Goal: Task Accomplishment & Management: Use online tool/utility

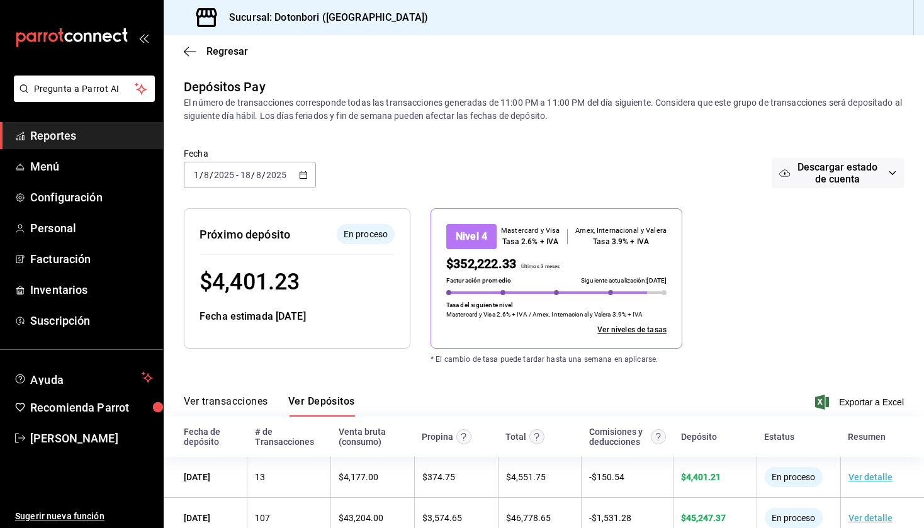
click at [304, 174] on \(Stroke\) "button" at bounding box center [303, 174] width 7 height 1
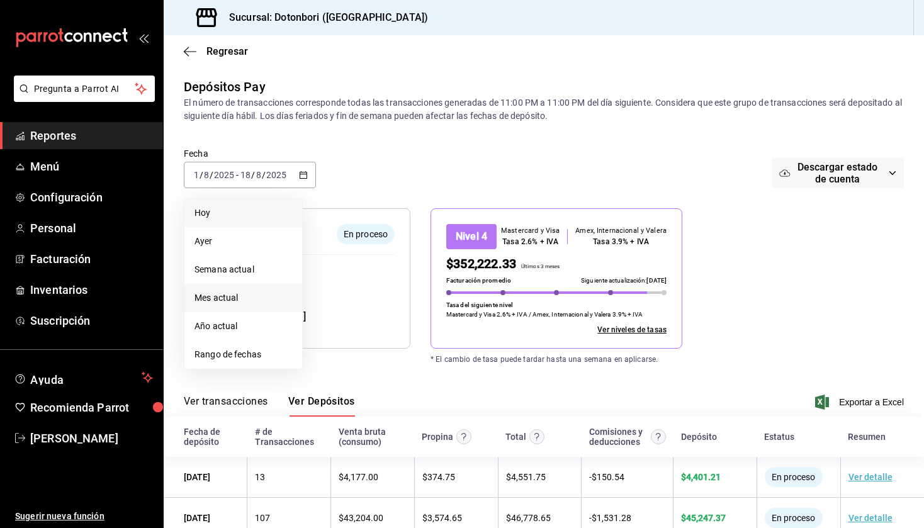
click at [255, 218] on span "Hoy" at bounding box center [243, 212] width 98 height 13
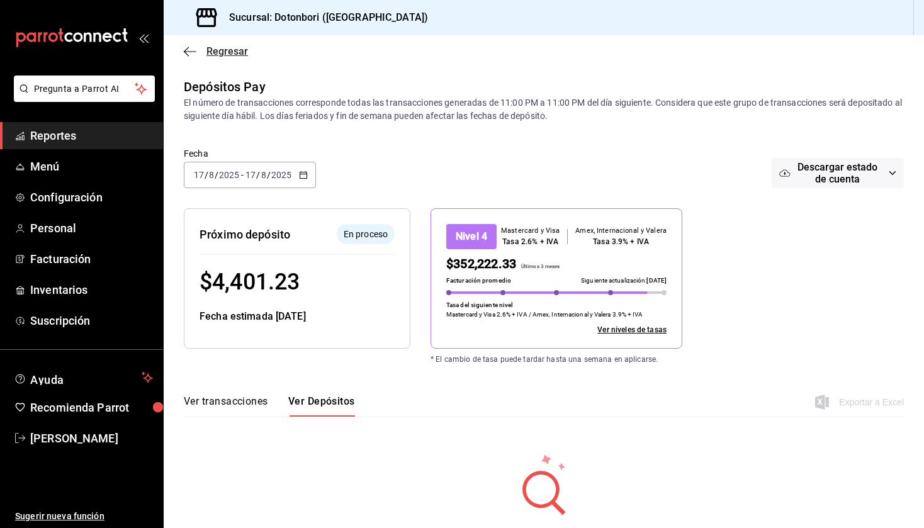
click at [188, 53] on icon "button" at bounding box center [190, 51] width 13 height 11
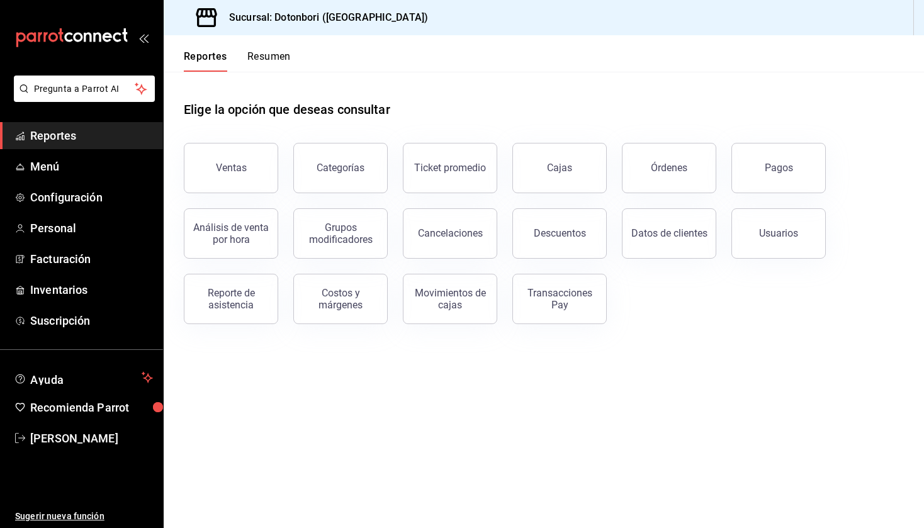
click at [284, 56] on button "Resumen" at bounding box center [268, 60] width 43 height 21
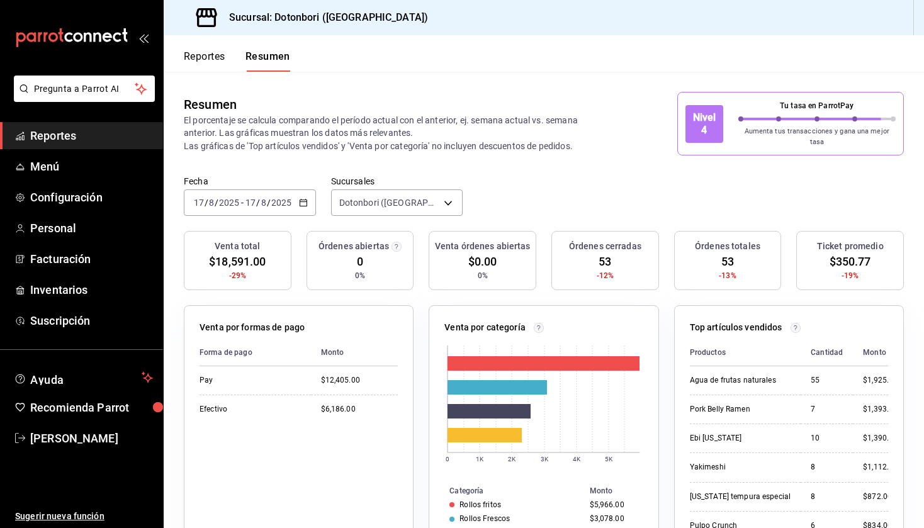
click at [303, 198] on icon "button" at bounding box center [303, 202] width 9 height 9
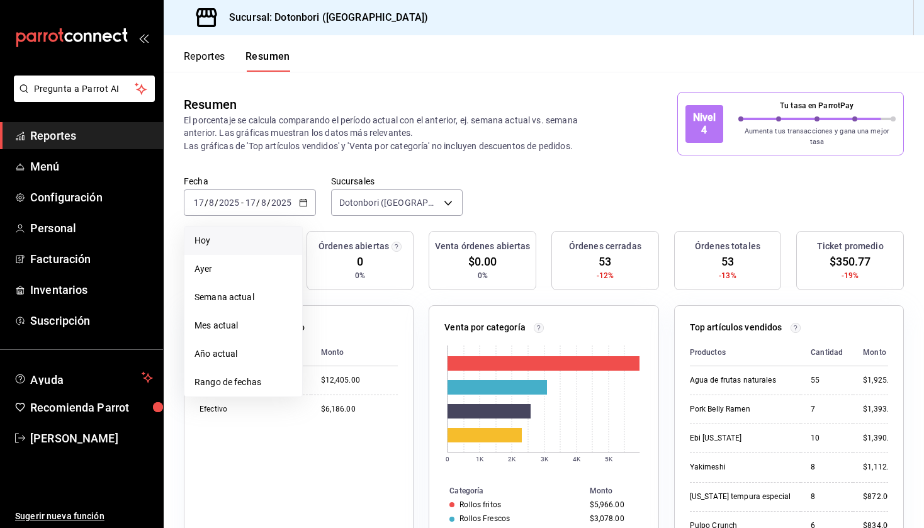
click at [237, 238] on span "Hoy" at bounding box center [243, 240] width 98 height 13
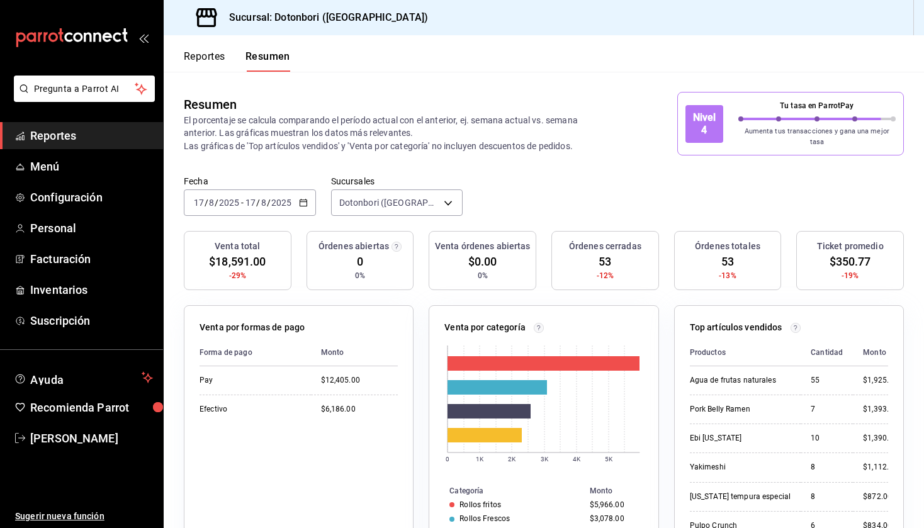
click at [286, 198] on input "2025" at bounding box center [281, 203] width 21 height 10
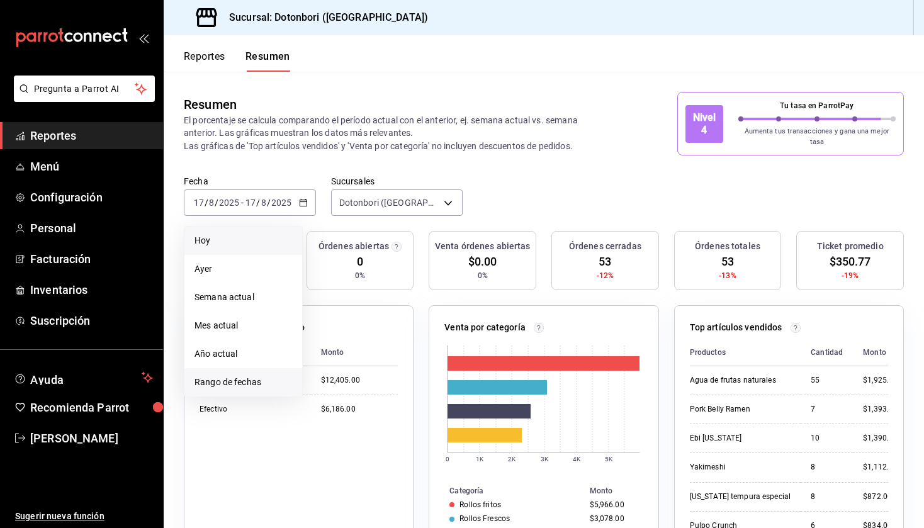
click at [239, 376] on span "Rango de fechas" at bounding box center [243, 382] width 98 height 13
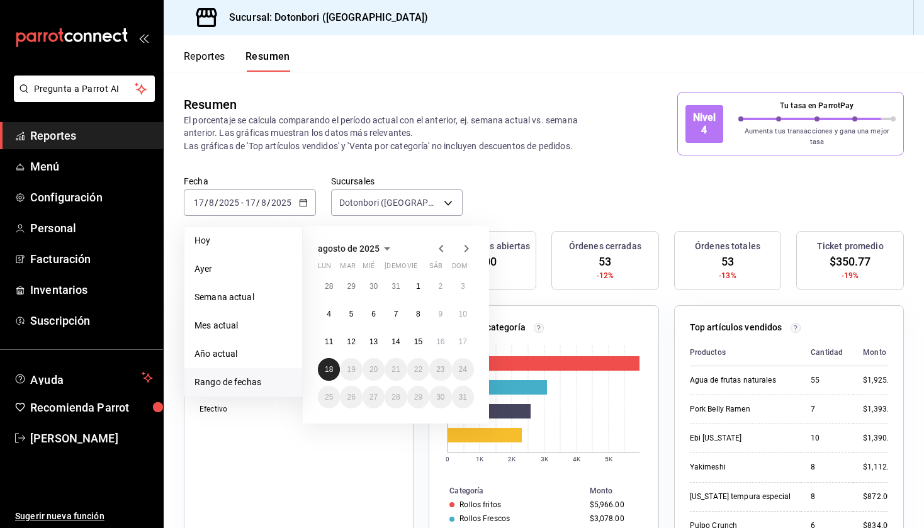
click at [332, 365] on abbr "18" at bounding box center [329, 369] width 8 height 9
click at [328, 365] on abbr "18" at bounding box center [329, 369] width 8 height 9
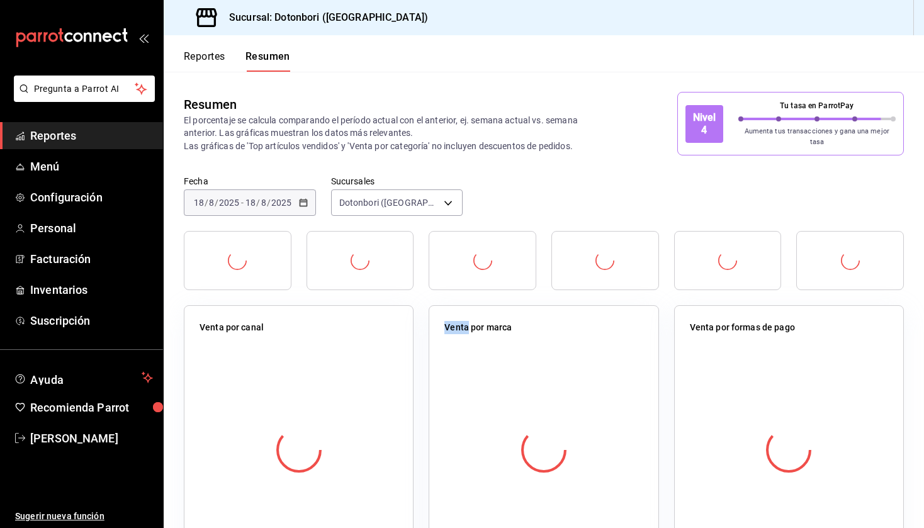
click at [328, 362] on div at bounding box center [298, 450] width 198 height 222
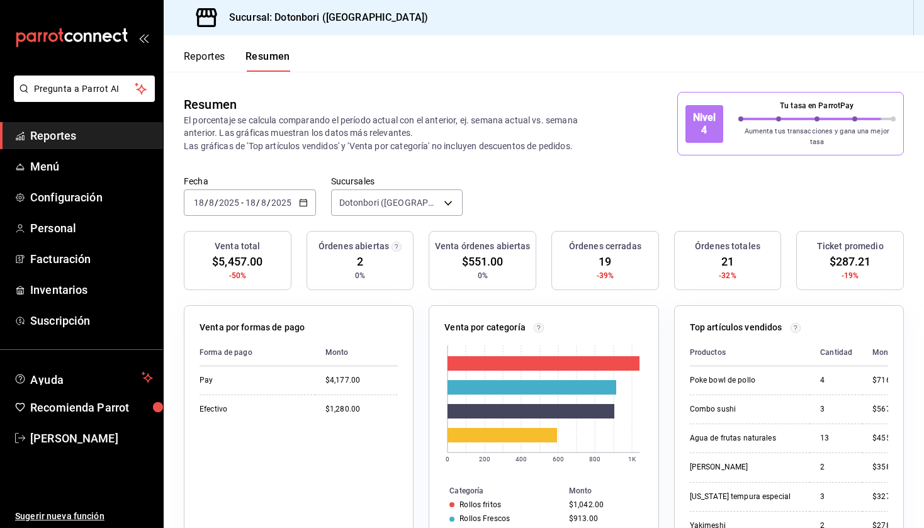
click at [303, 198] on icon "button" at bounding box center [303, 202] width 9 height 9
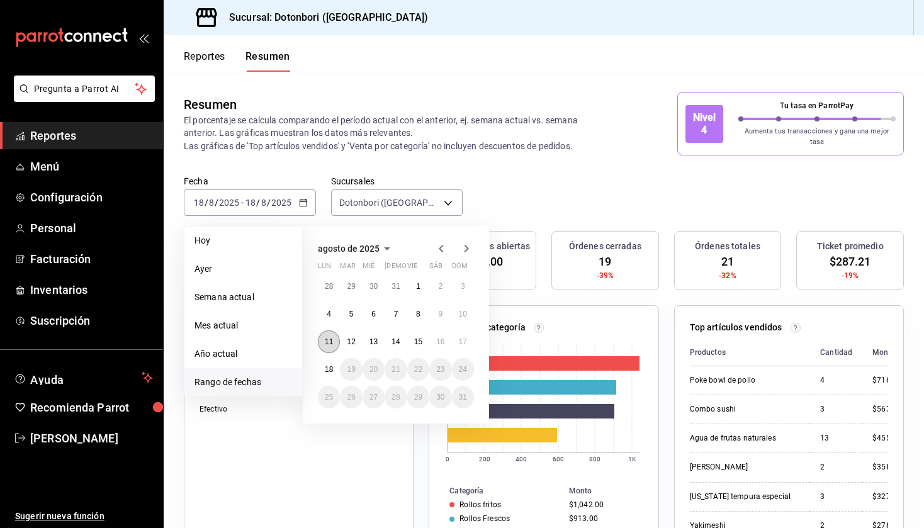
click at [328, 337] on abbr "11" at bounding box center [329, 341] width 8 height 9
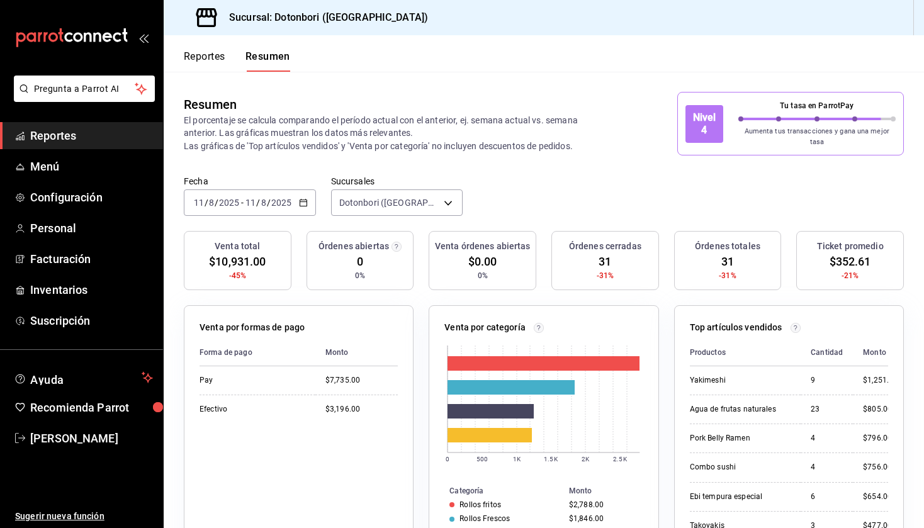
click at [211, 55] on button "Reportes" at bounding box center [205, 60] width 42 height 21
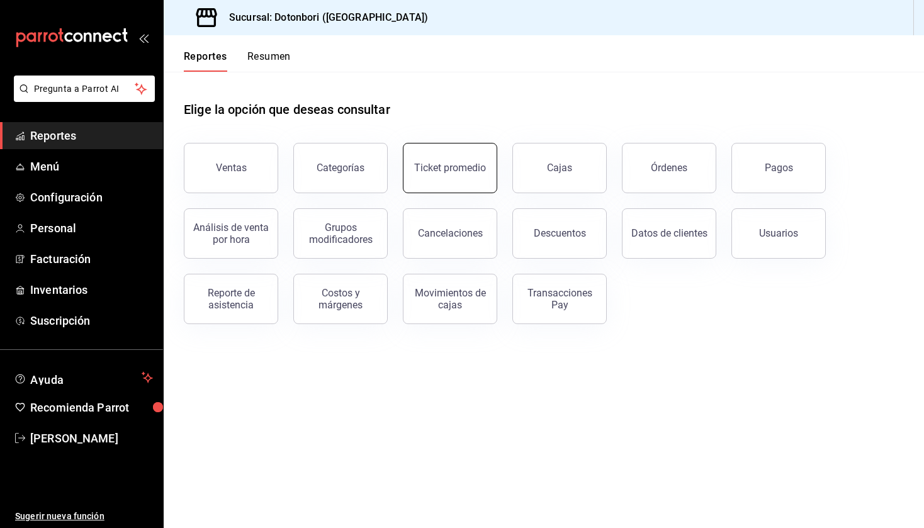
click at [469, 173] on div "Ticket promedio" at bounding box center [450, 168] width 72 height 12
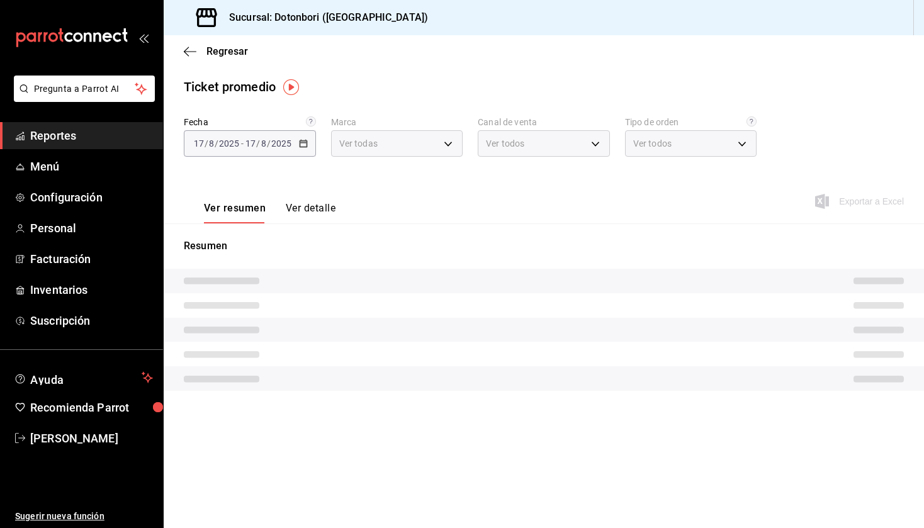
type input "be7539a8-7f8a-4793-90f0-2ae78be3a2b4"
type input "PARROT,UBER_EATS,RAPPI,DIDI_FOOD,ONLINE"
type input "8912deb4-4204-40a4-938f-cbce47f7f130,ff272c34-8cd6-4195-9990-52ce1bd5ecd2,673c2…"
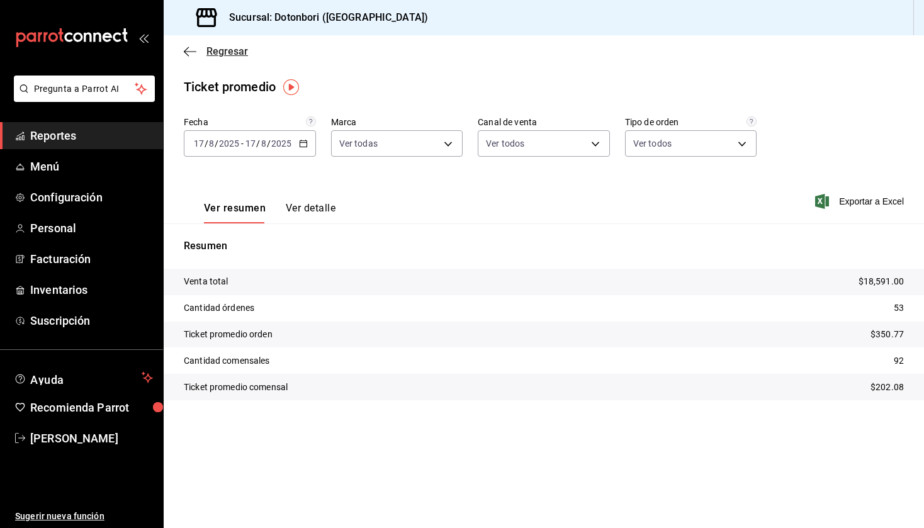
click at [195, 50] on icon "button" at bounding box center [190, 51] width 13 height 11
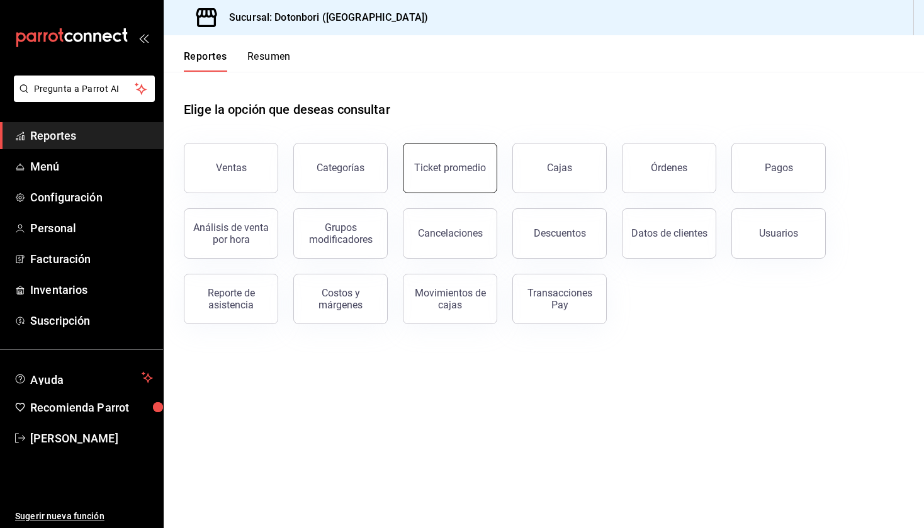
click at [450, 157] on button "Ticket promedio" at bounding box center [450, 168] width 94 height 50
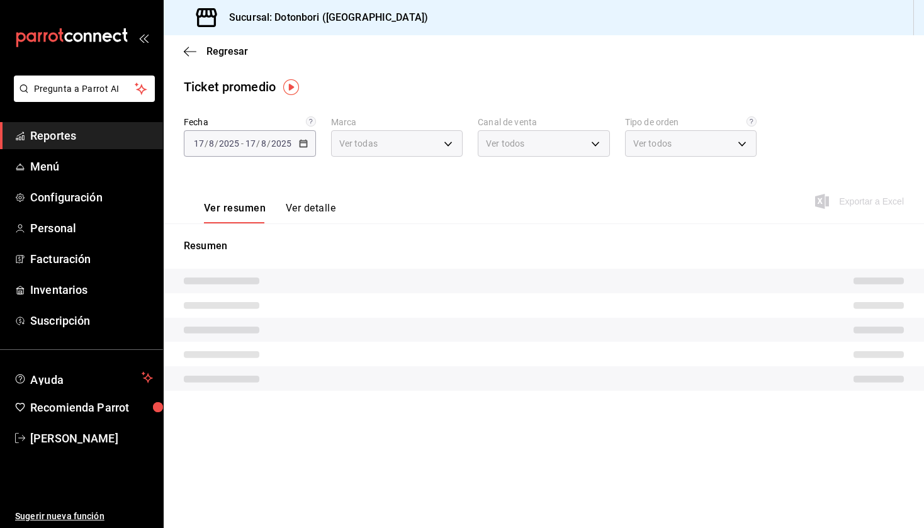
click at [308, 149] on div "[DATE] [DATE] - [DATE] [DATE]" at bounding box center [250, 143] width 132 height 26
type input "be7539a8-7f8a-4793-90f0-2ae78be3a2b4"
type input "PARROT,UBER_EATS,RAPPI,DIDI_FOOD,ONLINE"
type input "8912deb4-4204-40a4-938f-cbce47f7f130,ff272c34-8cd6-4195-9990-52ce1bd5ecd2,673c2…"
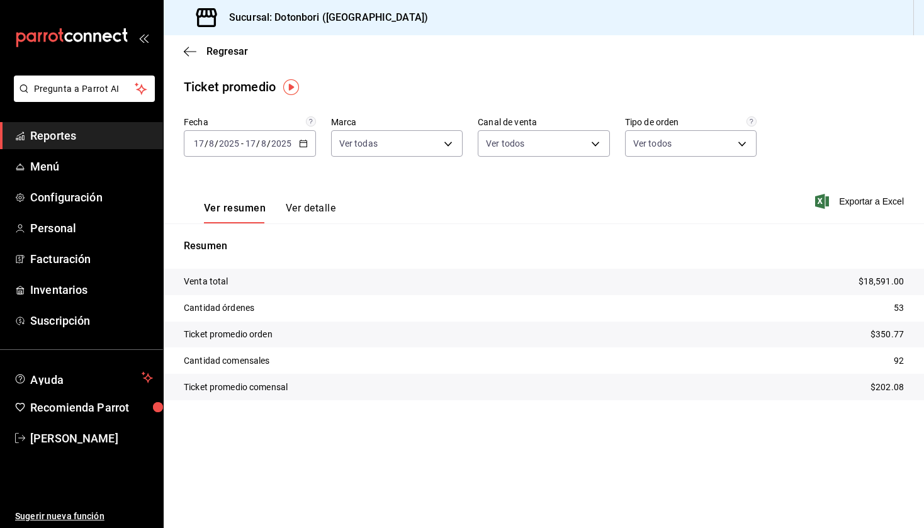
click at [302, 145] on icon "button" at bounding box center [303, 143] width 9 height 9
click at [254, 293] on span "Rango de fechas" at bounding box center [243, 294] width 98 height 13
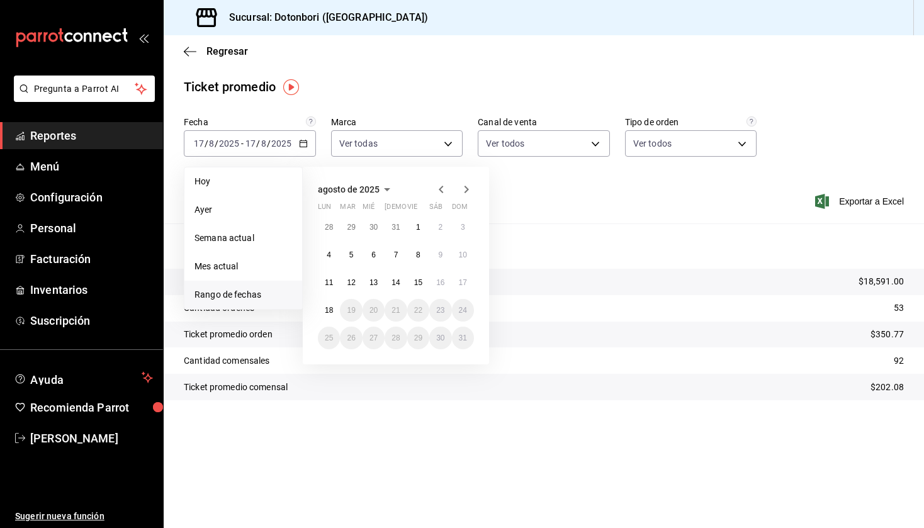
click at [442, 189] on icon "button" at bounding box center [441, 189] width 15 height 15
click at [442, 189] on icon "button" at bounding box center [441, 191] width 15 height 15
click at [442, 189] on icon "button" at bounding box center [441, 189] width 15 height 15
click at [461, 189] on icon "button" at bounding box center [466, 189] width 15 height 15
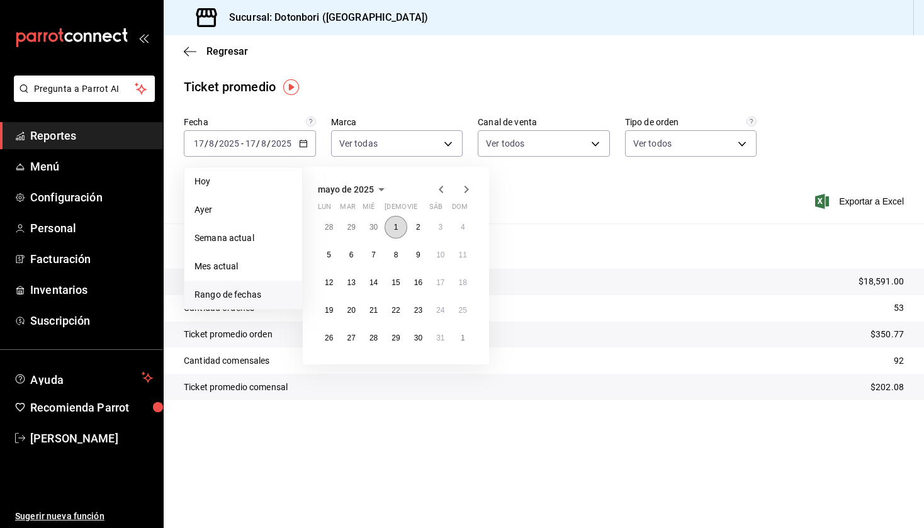
click at [396, 228] on abbr "1" at bounding box center [396, 227] width 4 height 9
click at [419, 334] on abbr "30" at bounding box center [418, 338] width 8 height 9
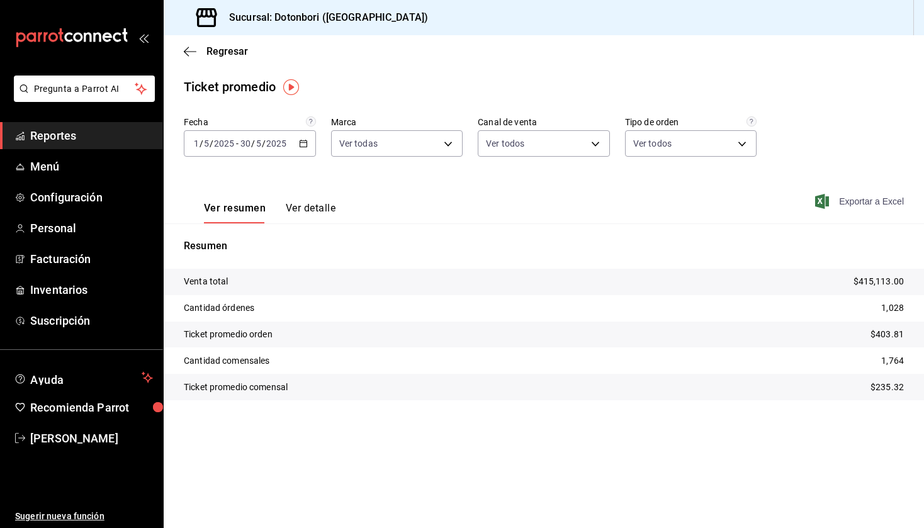
click at [863, 199] on span "Exportar a Excel" at bounding box center [860, 201] width 86 height 15
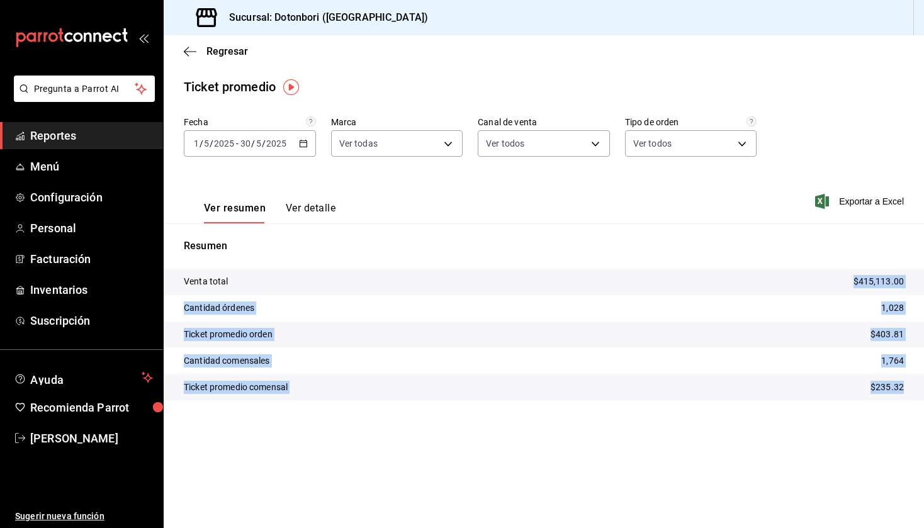
drag, startPoint x: 906, startPoint y: 386, endPoint x: 750, endPoint y: 272, distance: 193.2
click at [750, 272] on tbody "Venta total $415,113.00 Cantidad órdenes 1,028 Ticket promedio orden $403.81 Ca…" at bounding box center [544, 335] width 760 height 132
click at [264, 297] on tr "Cantidad órdenes 1,028" at bounding box center [544, 308] width 760 height 26
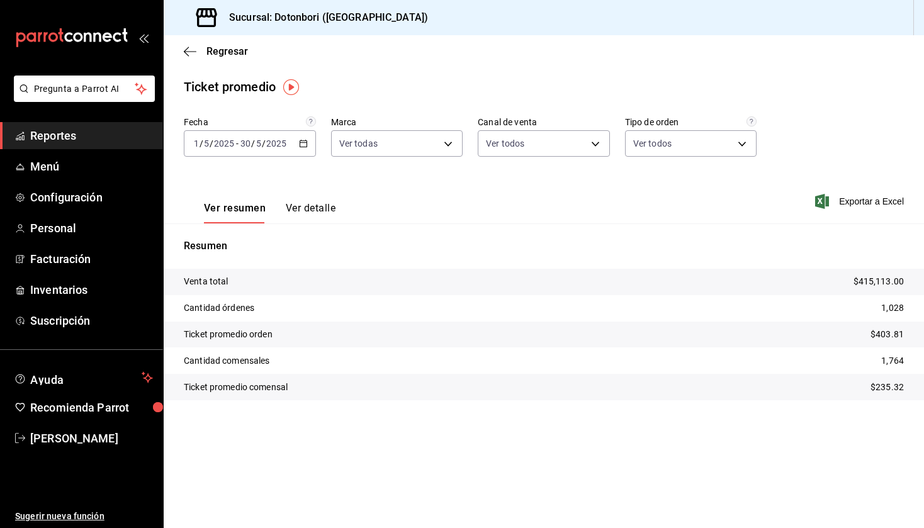
drag, startPoint x: 183, startPoint y: 281, endPoint x: 843, endPoint y: 402, distance: 670.5
click at [843, 402] on div "Venta total $415,113.00 Cantidad órdenes 1,028 Ticket promedio orden $403.81 Ca…" at bounding box center [544, 342] width 760 height 147
copy tbody
click at [306, 145] on \(Stroke\) "button" at bounding box center [304, 143] width 8 height 7
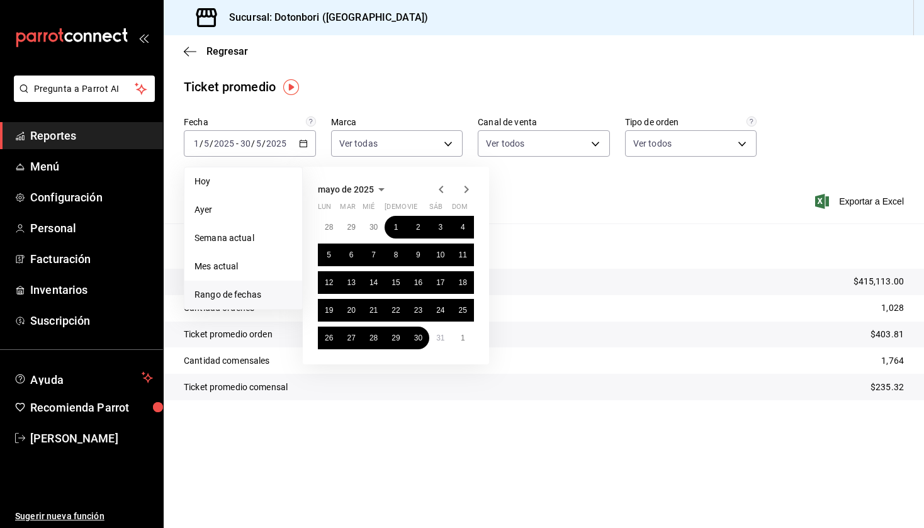
click at [466, 195] on icon "button" at bounding box center [466, 189] width 15 height 15
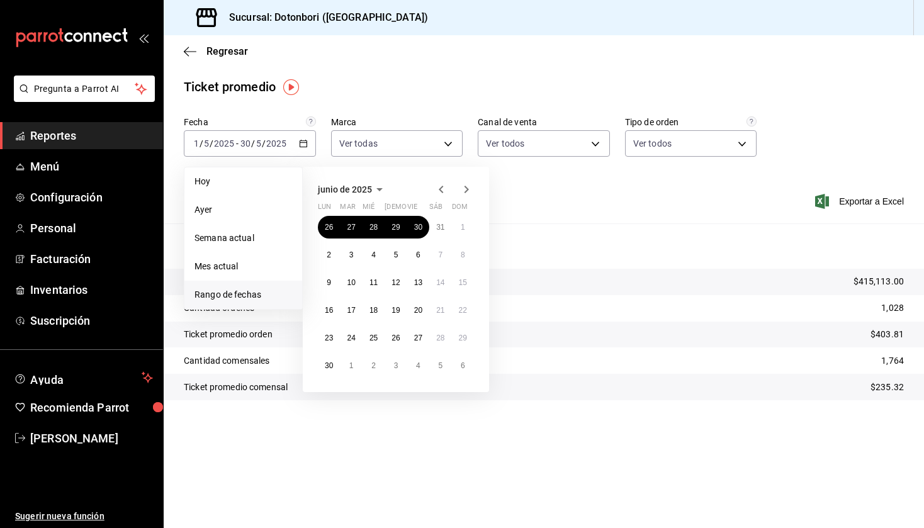
click at [443, 192] on icon "button" at bounding box center [441, 189] width 15 height 15
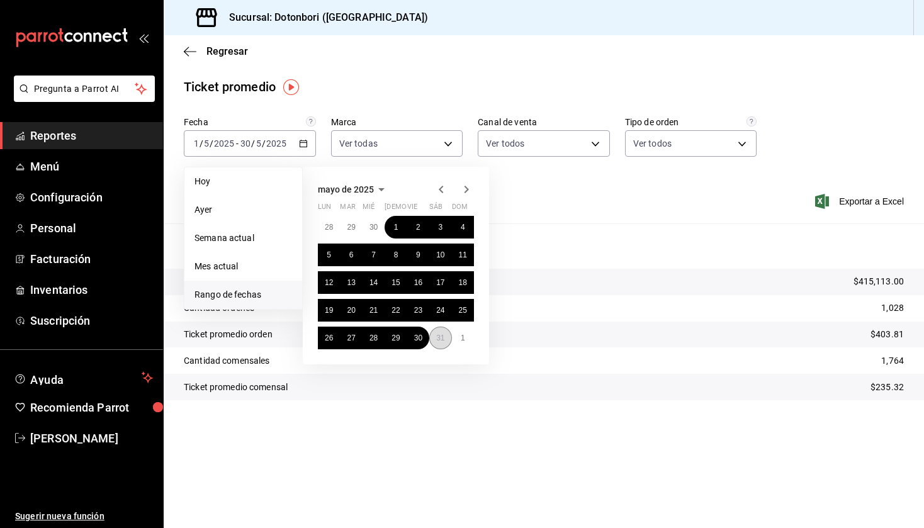
click at [438, 334] on abbr "31" at bounding box center [440, 338] width 8 height 9
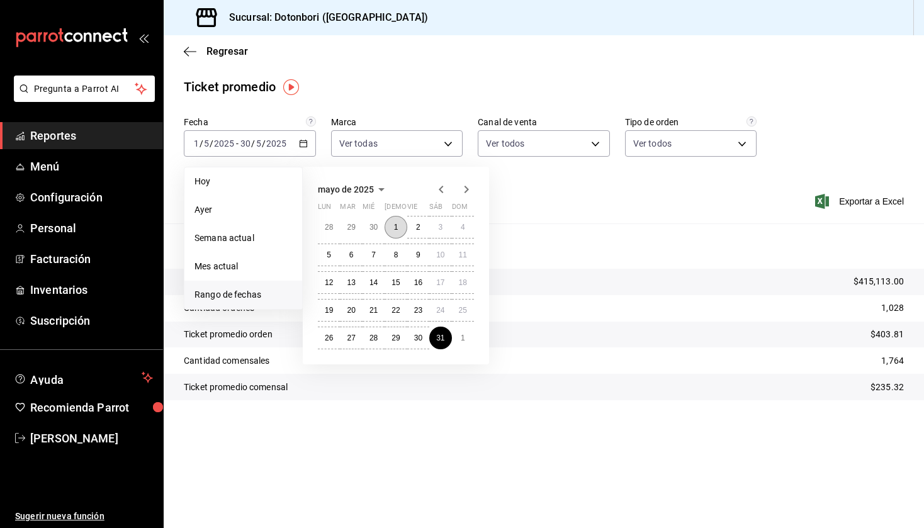
click at [395, 229] on abbr "1" at bounding box center [396, 227] width 4 height 9
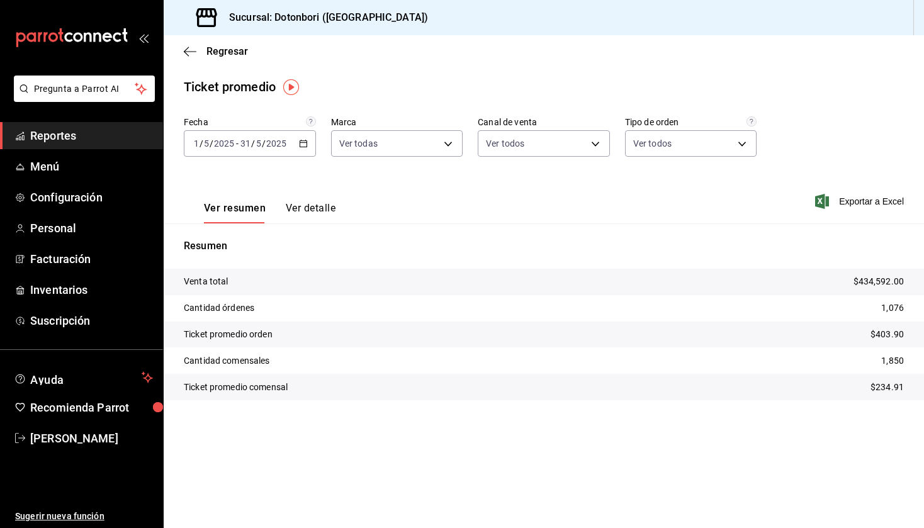
click at [308, 145] on div "[DATE] [DATE] - [DATE] [DATE]" at bounding box center [250, 143] width 132 height 26
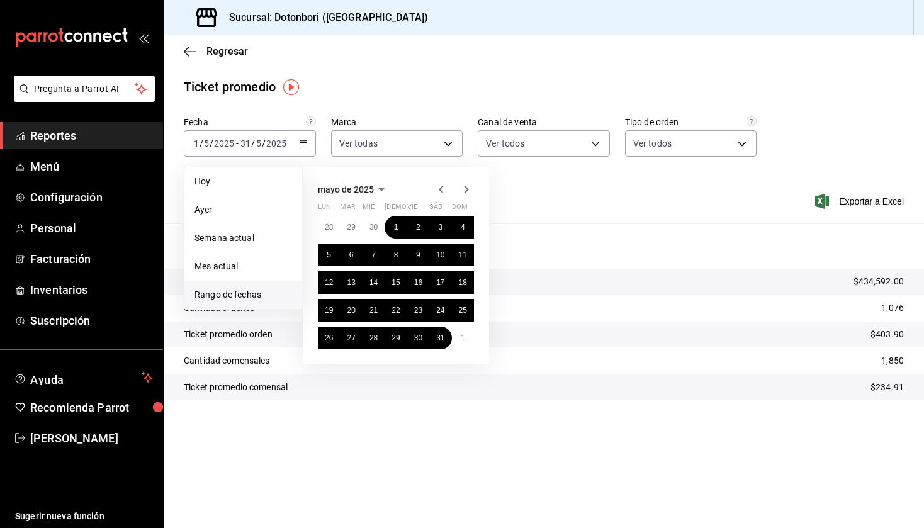
click at [466, 189] on icon "button" at bounding box center [466, 189] width 15 height 15
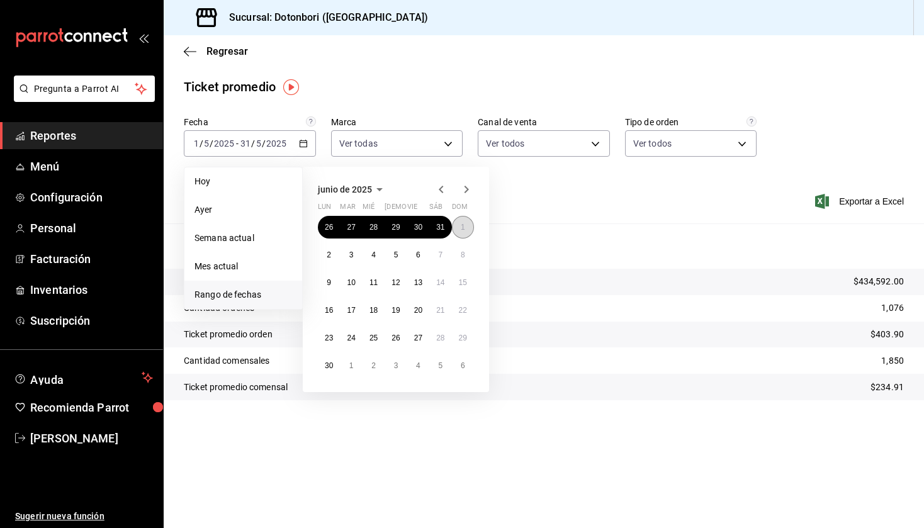
click at [469, 227] on button "1" at bounding box center [463, 227] width 22 height 23
click at [331, 364] on abbr "30" at bounding box center [329, 365] width 8 height 9
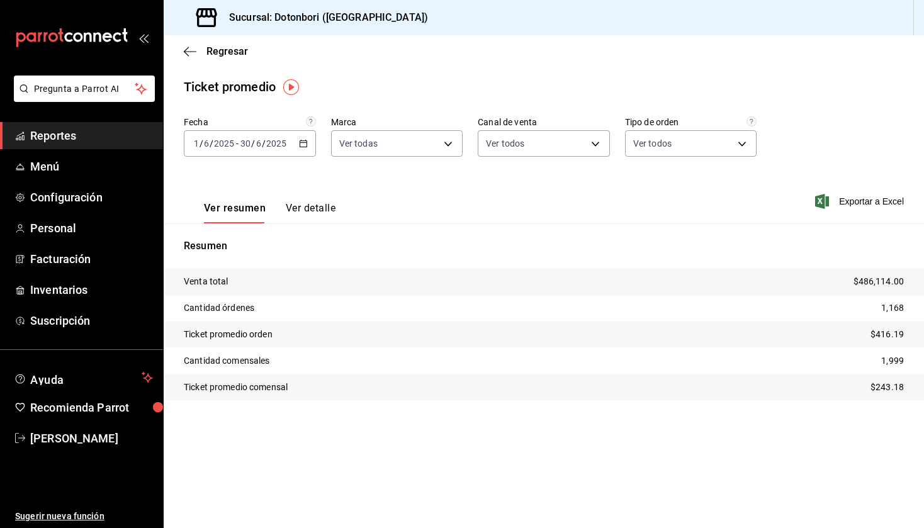
click at [302, 145] on icon "button" at bounding box center [303, 143] width 9 height 9
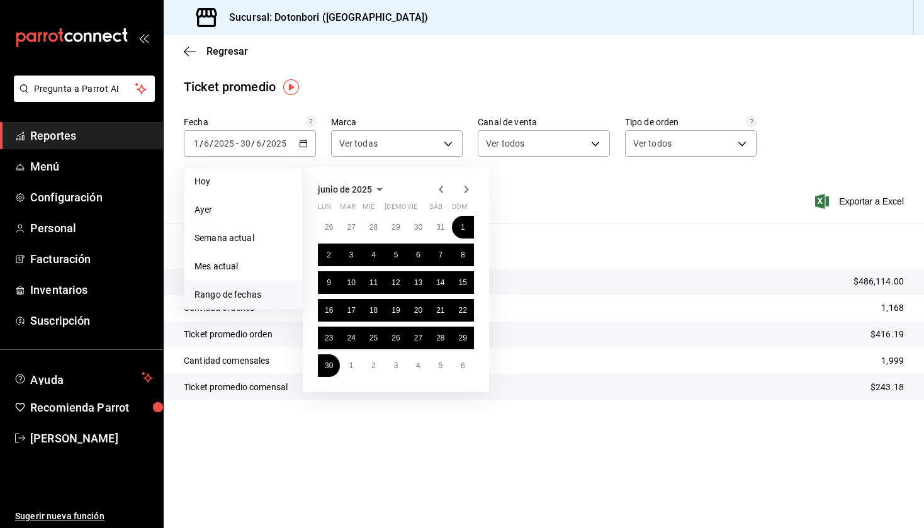
click at [466, 190] on icon "button" at bounding box center [466, 189] width 15 height 15
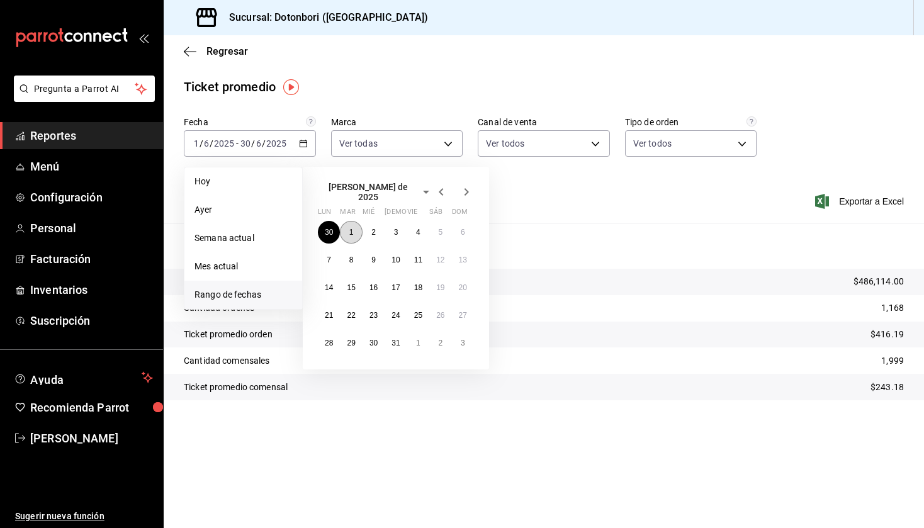
click at [354, 229] on button "1" at bounding box center [351, 232] width 22 height 23
click at [396, 339] on abbr "31" at bounding box center [395, 343] width 8 height 9
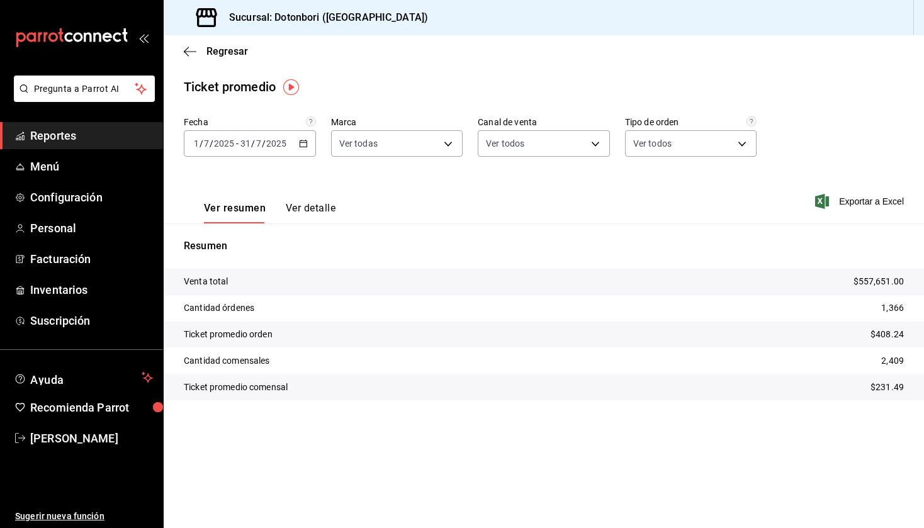
click at [304, 145] on icon "button" at bounding box center [303, 143] width 9 height 9
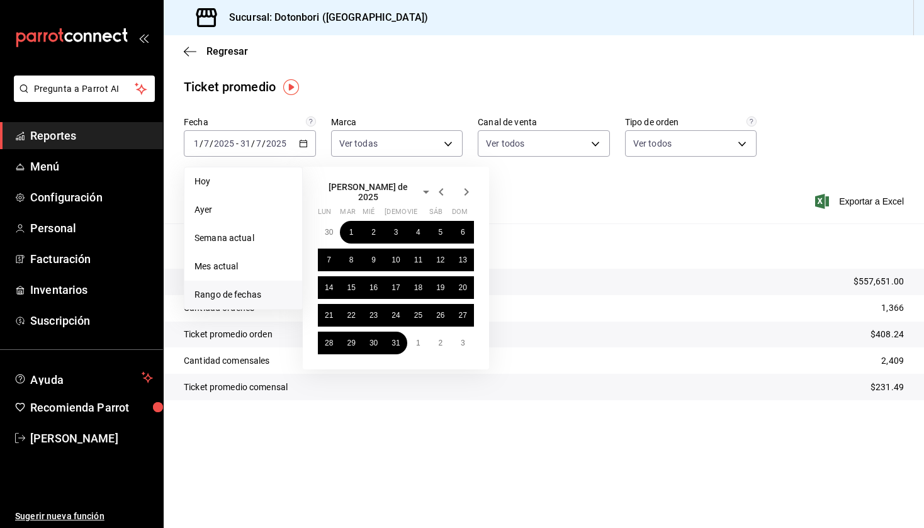
click at [230, 291] on span "Rango de fechas" at bounding box center [243, 294] width 98 height 13
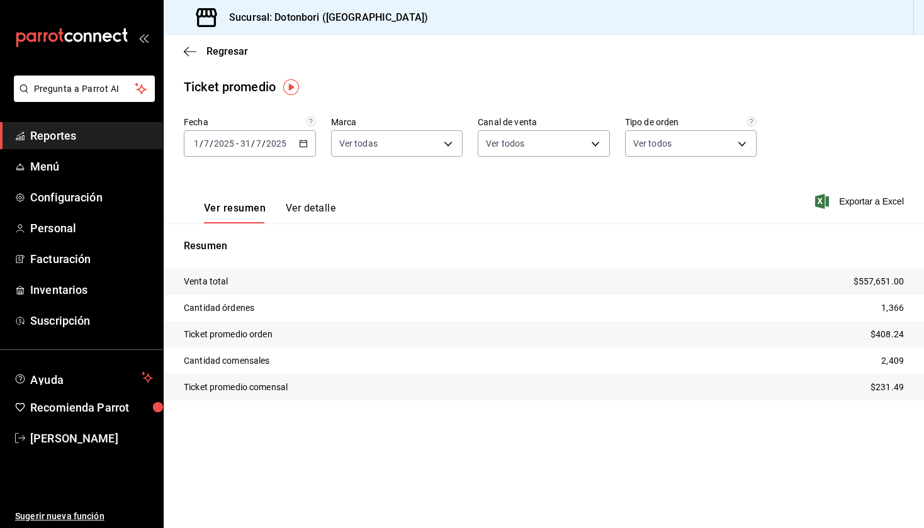
click at [525, 194] on div "Ver resumen Ver detalle Exportar a Excel" at bounding box center [544, 198] width 760 height 52
click at [305, 139] on div "[DATE] [DATE] - [DATE] [DATE]" at bounding box center [250, 143] width 132 height 26
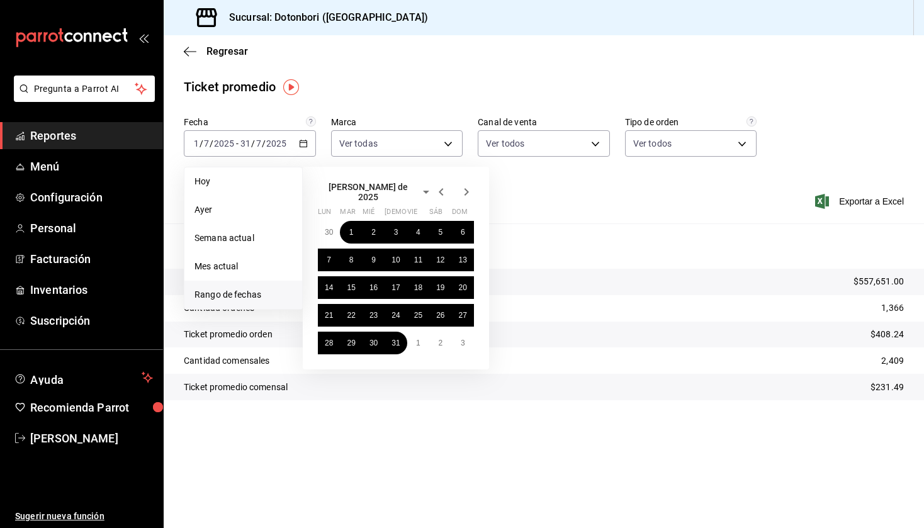
click at [441, 190] on icon "button" at bounding box center [441, 192] width 4 height 8
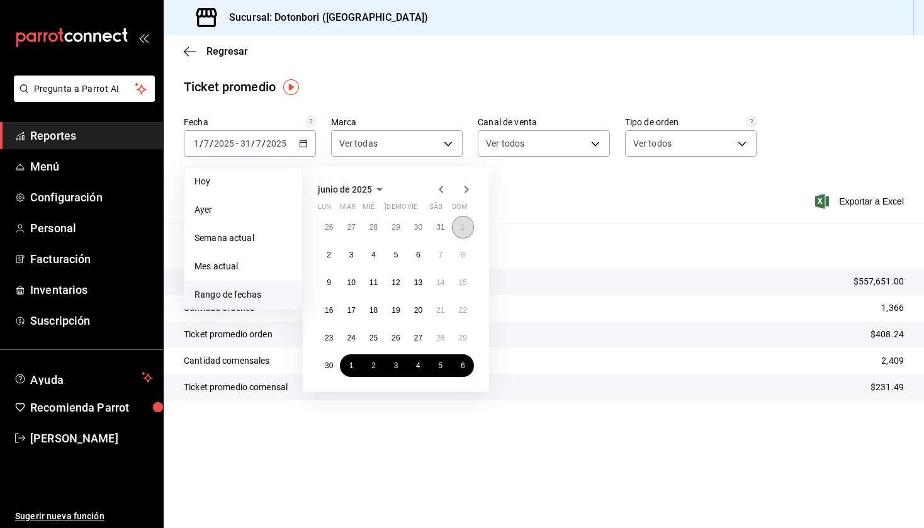
click at [463, 231] on abbr "1" at bounding box center [463, 227] width 4 height 9
click at [328, 371] on button "30" at bounding box center [329, 365] width 22 height 23
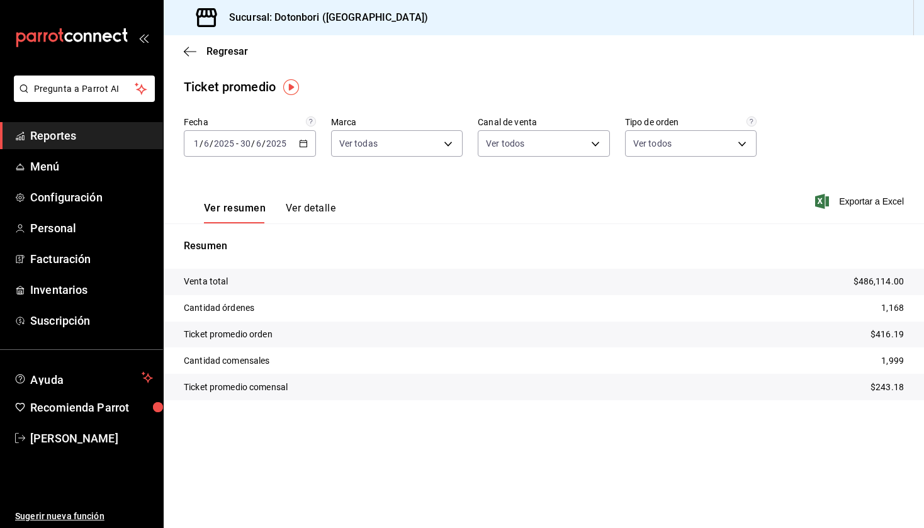
click at [302, 145] on icon "button" at bounding box center [303, 143] width 9 height 9
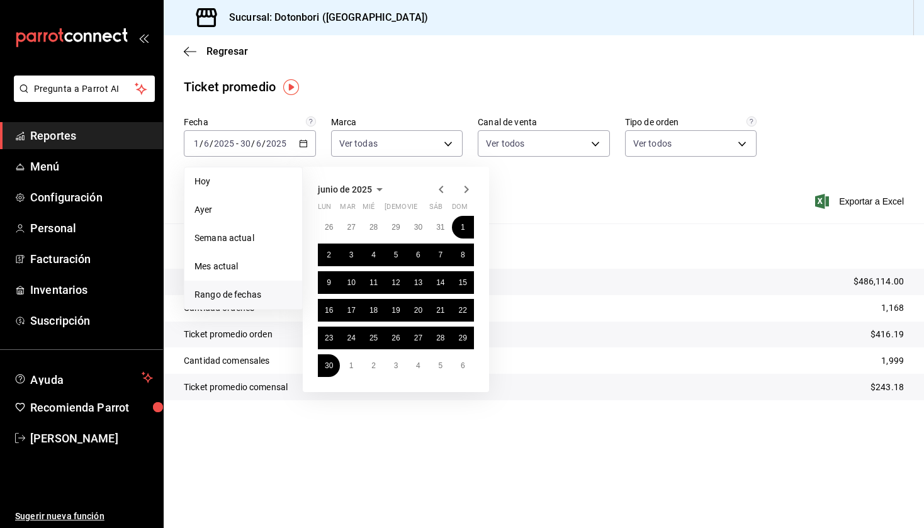
click at [441, 189] on icon "button" at bounding box center [441, 189] width 15 height 15
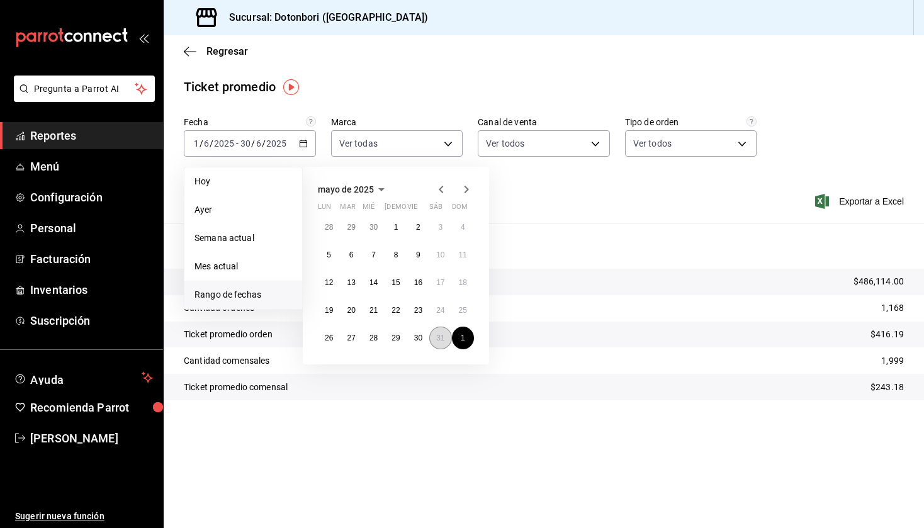
click at [443, 341] on abbr "31" at bounding box center [440, 338] width 8 height 9
click at [395, 228] on abbr "1" at bounding box center [396, 227] width 4 height 9
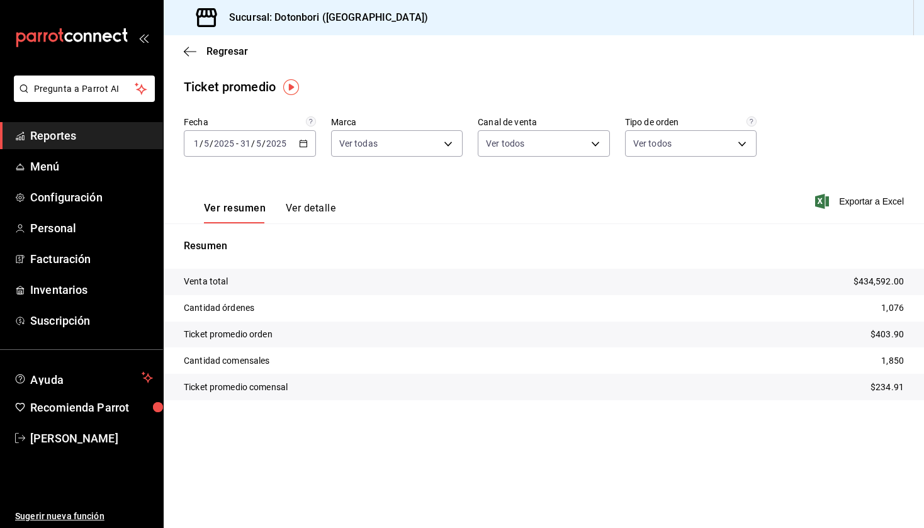
click at [303, 142] on icon "button" at bounding box center [303, 143] width 9 height 9
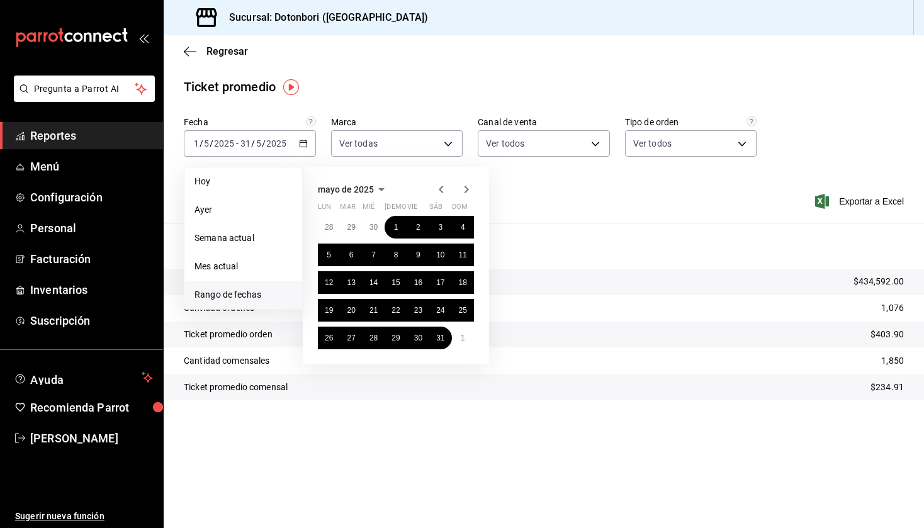
click at [444, 186] on icon "button" at bounding box center [441, 189] width 15 height 15
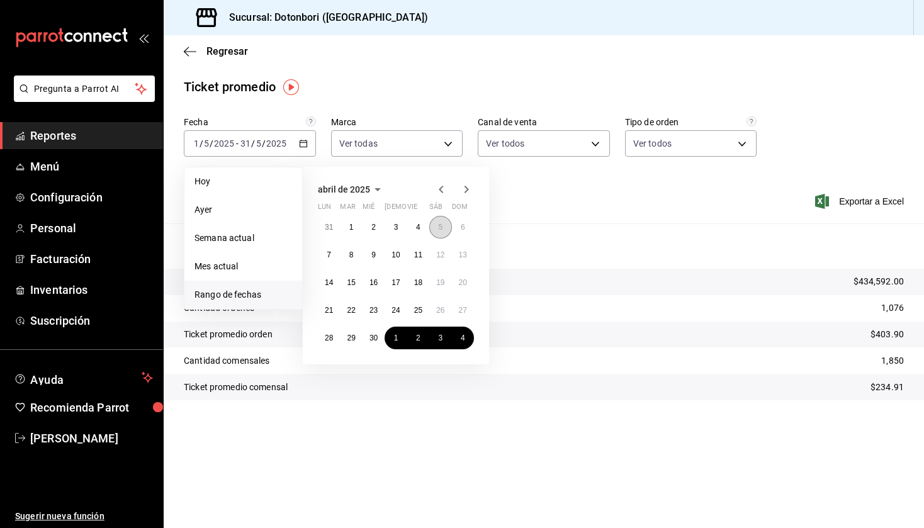
click at [442, 227] on abbr "5" at bounding box center [440, 227] width 4 height 9
click at [373, 341] on abbr "30" at bounding box center [373, 338] width 8 height 9
